Goal: Find specific page/section: Find specific page/section

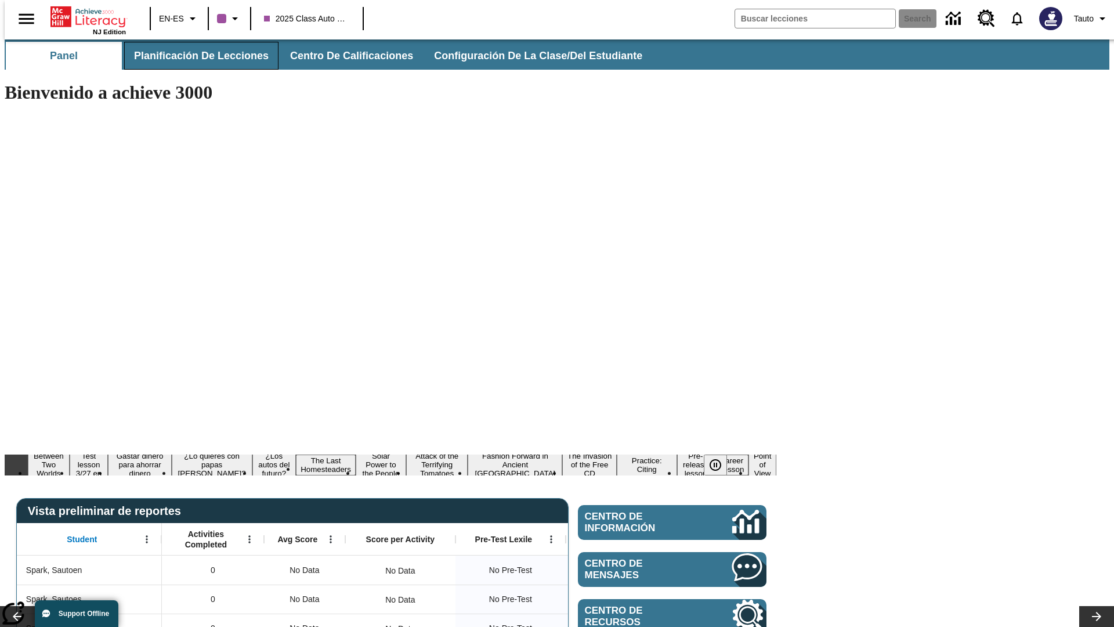
click at [194, 56] on span "Planificación de lecciones" at bounding box center [201, 55] width 135 height 13
